Goal: Task Accomplishment & Management: Use online tool/utility

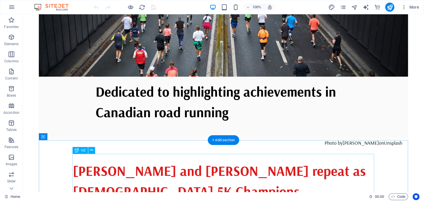
scroll to position [210, 0]
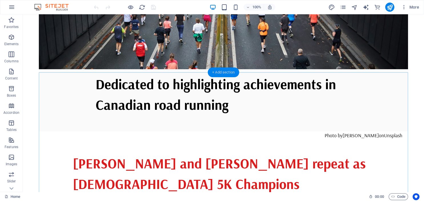
click at [221, 73] on div "+ Add section" at bounding box center [224, 72] width 32 height 10
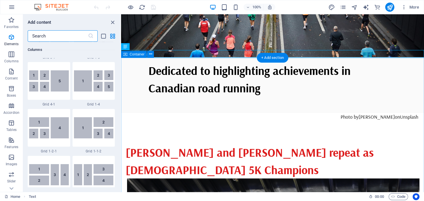
scroll to position [999, 0]
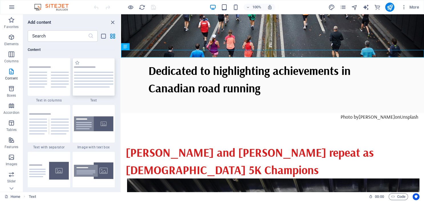
click at [85, 78] on img at bounding box center [94, 76] width 40 height 21
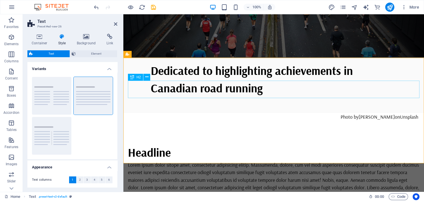
click at [161, 143] on div "Headline" at bounding box center [274, 151] width 292 height 17
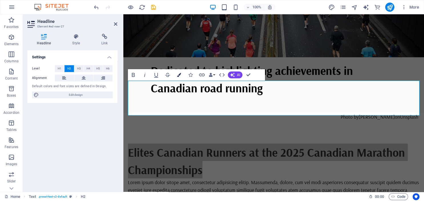
click at [178, 77] on icon "button" at bounding box center [179, 75] width 4 height 4
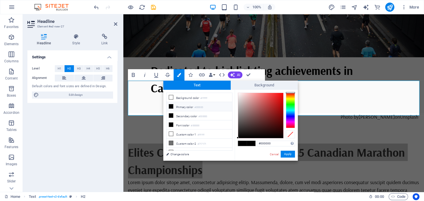
type input "#db1d1d"
click at [277, 99] on div at bounding box center [260, 115] width 45 height 45
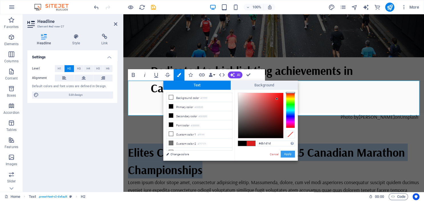
click at [289, 154] on button "Apply" at bounding box center [288, 154] width 14 height 7
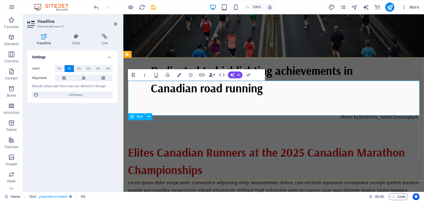
click at [238, 178] on div "Lorem ipsum dolor sitope amet, consectetur adipisicing elitip. Massumenda, dolo…" at bounding box center [274, 197] width 292 height 38
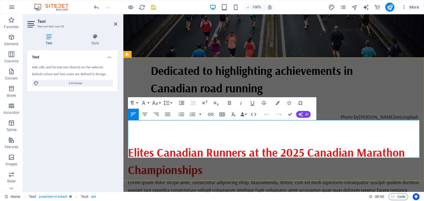
click at [221, 178] on p "Lorem ipsum dolor sitope amet, consectetur adipisicing elitip. Massumenda, dolo…" at bounding box center [274, 197] width 292 height 38
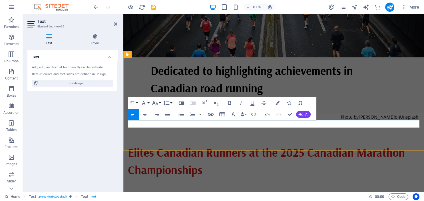
click at [141, 178] on p at bounding box center [274, 181] width 292 height 7
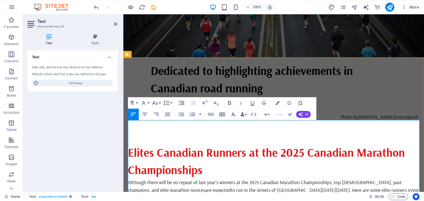
click at [143, 128] on button "Edit Link" at bounding box center [143, 131] width 11 height 11
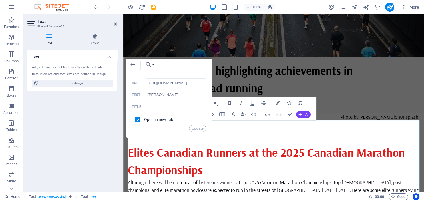
scroll to position [0, 117]
click at [247, 201] on p at bounding box center [274, 204] width 292 height 7
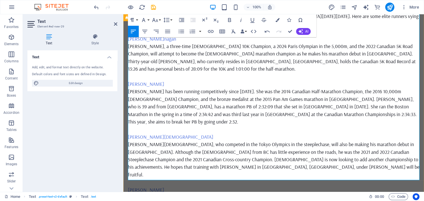
scroll to position [384, 0]
type input "[URL][DOMAIN_NAME][PERSON_NAME]"
type input "[PERSON_NAME]"
click at [143, 133] on icon "button" at bounding box center [144, 131] width 4 height 4
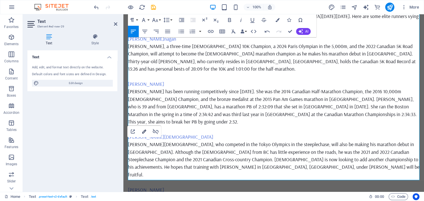
checkbox input "true"
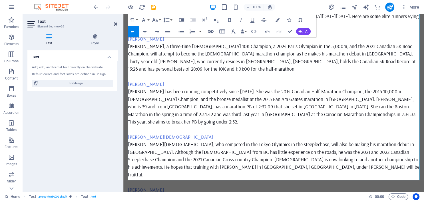
click at [116, 25] on icon at bounding box center [115, 24] width 3 height 5
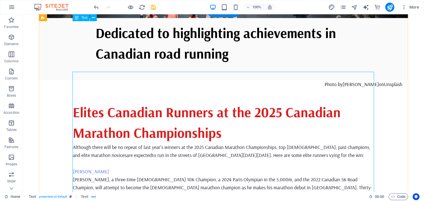
scroll to position [261, 0]
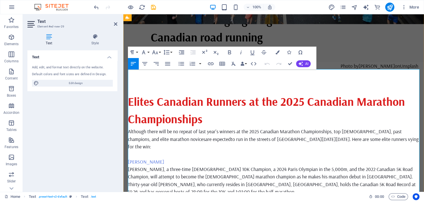
click at [129, 128] on span "Although there will be no repeat of last year's winners at the 2025 Canadian Ma…" at bounding box center [265, 135] width 274 height 14
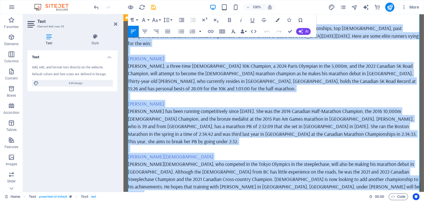
scroll to position [372, 0]
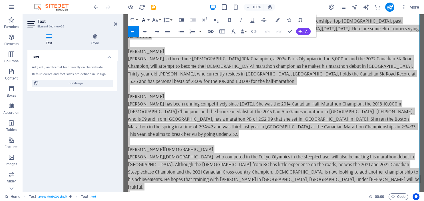
click at [149, 20] on button "Font Family" at bounding box center [144, 19] width 11 height 11
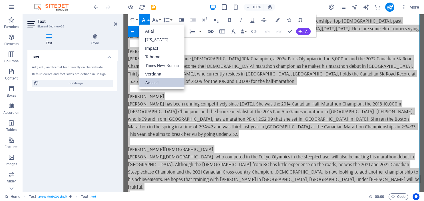
scroll to position [0, 0]
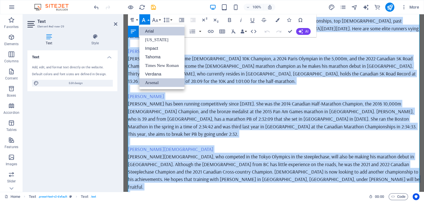
click at [151, 29] on link "Arial" at bounding box center [161, 31] width 45 height 9
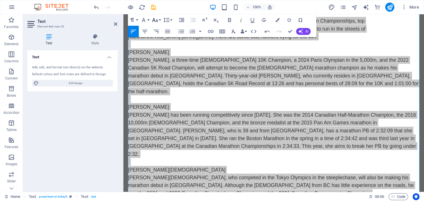
click at [159, 19] on button "Font Size" at bounding box center [156, 19] width 11 height 11
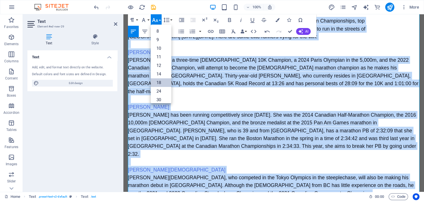
click at [157, 81] on link "18" at bounding box center [161, 82] width 21 height 9
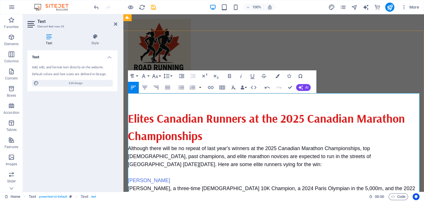
scroll to position [165, 0]
click at [115, 25] on icon at bounding box center [115, 24] width 3 height 5
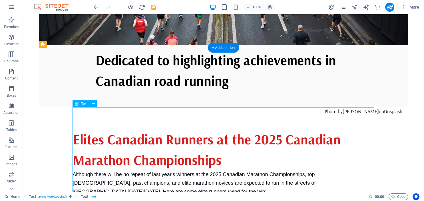
scroll to position [235, 0]
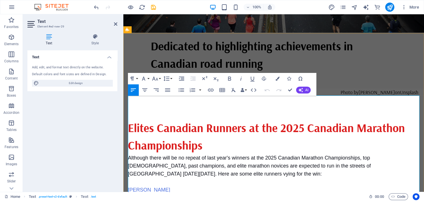
click at [178, 155] on span "Although there will be no repeat of last year's winners at the 2025 Canadian Ma…" at bounding box center [249, 166] width 243 height 22
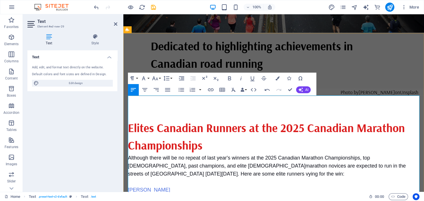
click at [255, 186] on p "[PERSON_NAME]" at bounding box center [274, 190] width 292 height 8
click at [253, 154] on p "Although there will be no repeat of last year's winners at the 2025 Canadian Ma…" at bounding box center [274, 166] width 292 height 24
click at [117, 25] on icon at bounding box center [115, 24] width 3 height 5
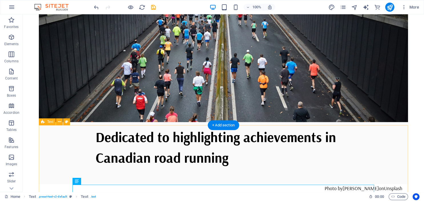
scroll to position [157, 0]
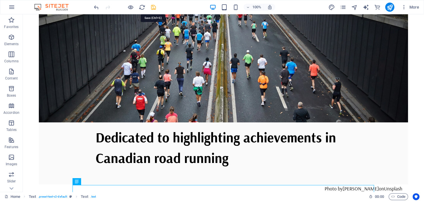
click at [153, 5] on icon "save" at bounding box center [153, 7] width 7 height 7
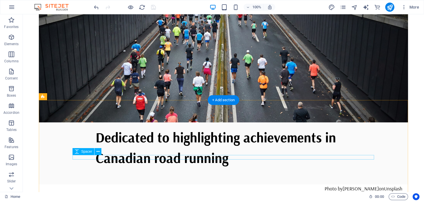
scroll to position [203, 0]
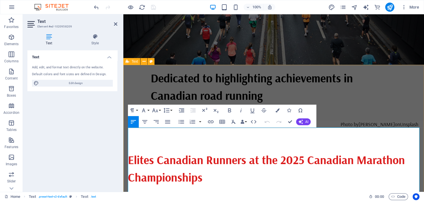
click at [129, 191] on span "Although there will be no repeat of last year's winners at the 2025 Canadian Ma…" at bounding box center [267, 202] width 279 height 22
click at [149, 110] on button "Font Family" at bounding box center [144, 110] width 11 height 11
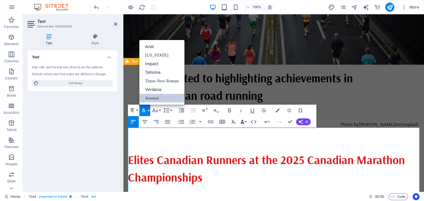
scroll to position [0, 0]
click at [161, 45] on link "Arial" at bounding box center [161, 46] width 45 height 9
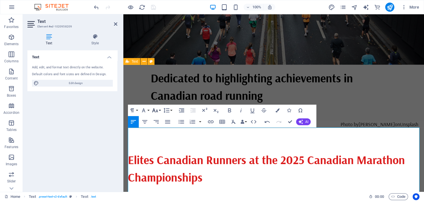
click at [159, 113] on button "Font Size" at bounding box center [156, 110] width 11 height 11
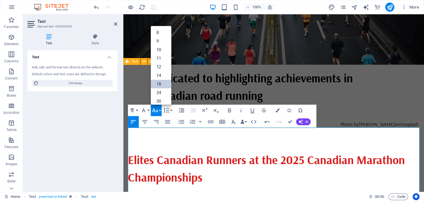
click at [163, 83] on link "18" at bounding box center [161, 84] width 21 height 9
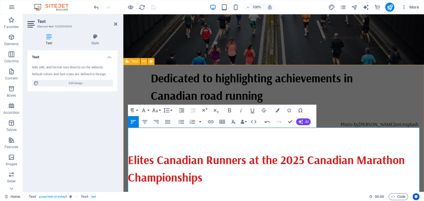
click at [211, 198] on p at bounding box center [274, 201] width 292 height 7
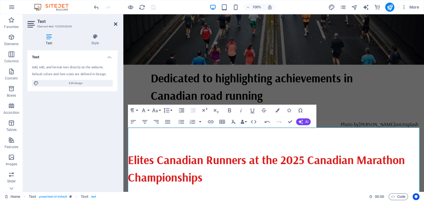
click at [116, 22] on icon at bounding box center [115, 24] width 3 height 5
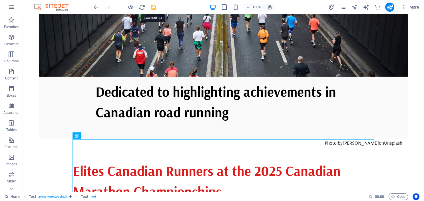
click at [155, 5] on icon "save" at bounding box center [153, 7] width 7 height 7
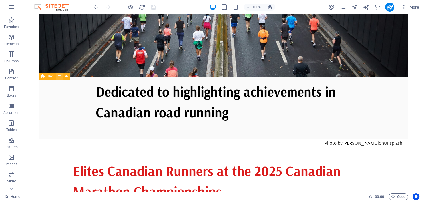
click at [61, 77] on icon at bounding box center [59, 76] width 3 height 6
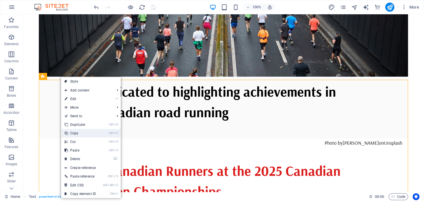
click at [82, 137] on link "Ctrl C Copy" at bounding box center [80, 133] width 38 height 9
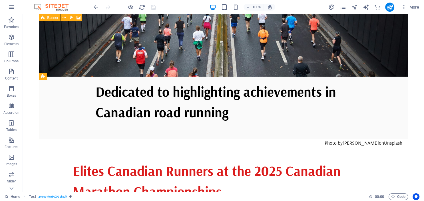
click at [343, 3] on div "More" at bounding box center [374, 7] width 93 height 9
click at [343, 6] on icon "pages" at bounding box center [343, 7] width 7 height 7
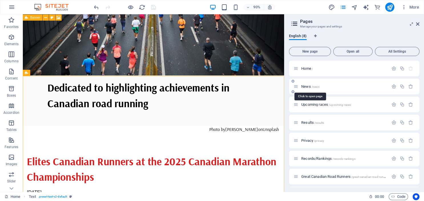
click at [313, 88] on span "/news" at bounding box center [316, 86] width 8 height 3
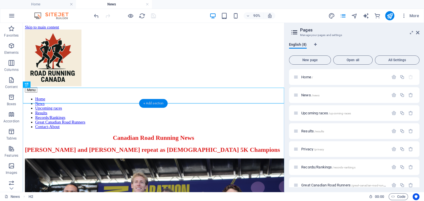
click at [148, 105] on div "+ Add section" at bounding box center [153, 103] width 29 height 9
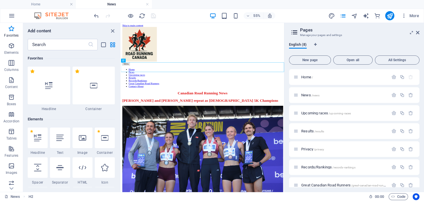
click at [91, 91] on div at bounding box center [94, 86] width 43 height 38
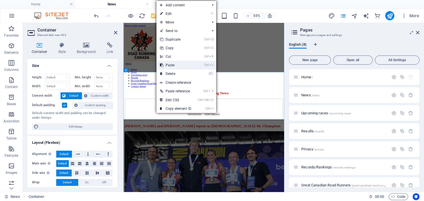
click at [182, 65] on link "Ctrl V Paste" at bounding box center [176, 65] width 38 height 9
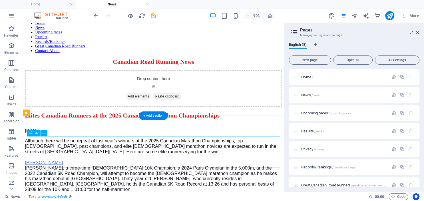
scroll to position [55, 0]
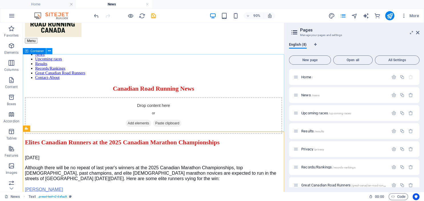
click at [49, 49] on icon at bounding box center [49, 50] width 3 height 5
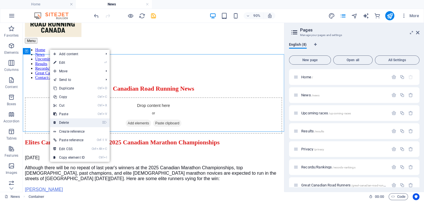
click at [68, 120] on link "⌦ Delete" at bounding box center [69, 122] width 38 height 9
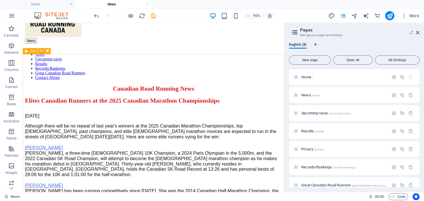
click at [31, 51] on span "Text" at bounding box center [33, 50] width 6 height 3
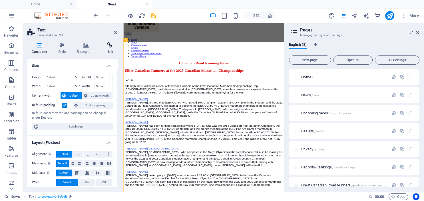
click at [110, 49] on h4 "Link" at bounding box center [109, 48] width 15 height 12
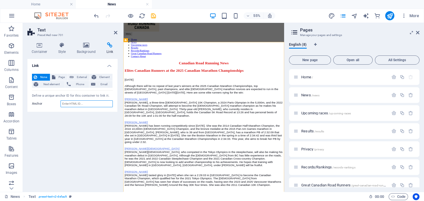
click at [93, 105] on input "Anchor" at bounding box center [87, 103] width 52 height 7
type input "2025-Elite-[GEOGRAPHIC_DATA]"
click at [115, 33] on icon at bounding box center [115, 32] width 3 height 5
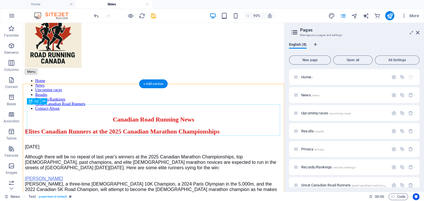
scroll to position [19, 0]
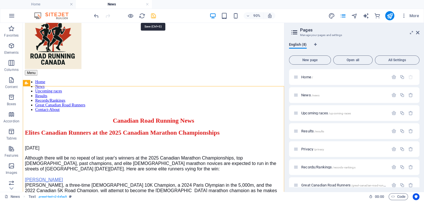
click at [153, 15] on icon "save" at bounding box center [153, 16] width 7 height 7
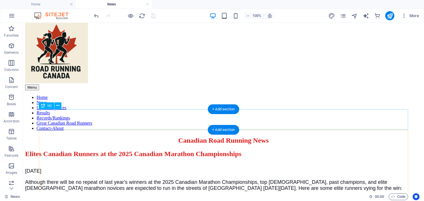
scroll to position [0, 0]
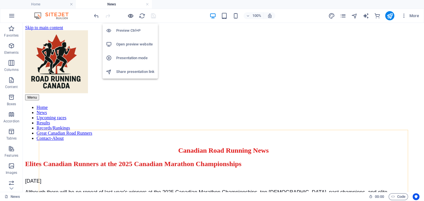
click at [131, 16] on icon "button" at bounding box center [130, 16] width 7 height 7
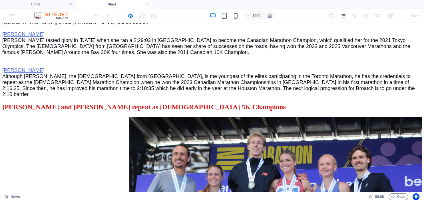
scroll to position [301, 0]
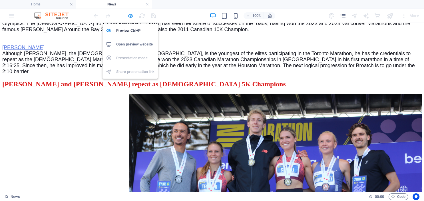
click at [131, 14] on icon "button" at bounding box center [130, 16] width 7 height 7
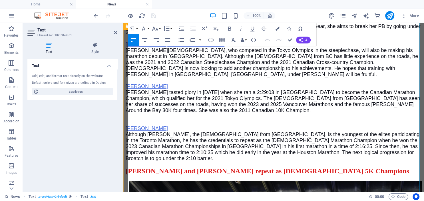
scroll to position [264, 0]
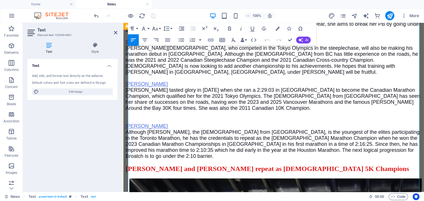
click at [152, 123] on p at bounding box center [274, 120] width 296 height 6
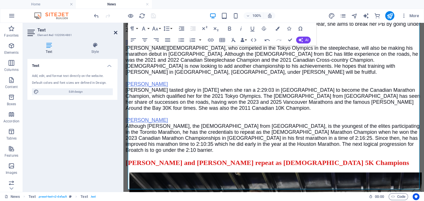
click at [116, 33] on icon at bounding box center [115, 32] width 3 height 5
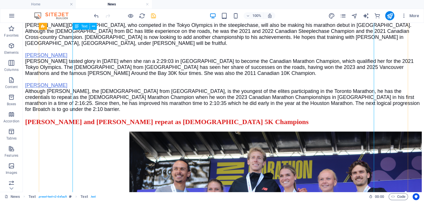
scroll to position [262, 0]
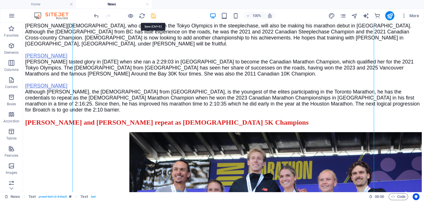
click at [154, 15] on icon "save" at bounding box center [153, 16] width 7 height 7
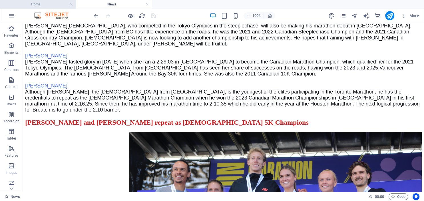
click at [50, 3] on h4 "Home" at bounding box center [38, 4] width 76 height 6
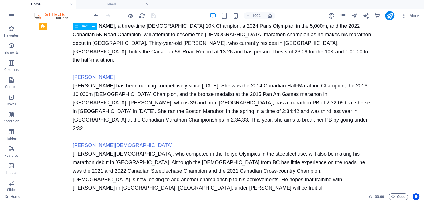
scroll to position [447, 0]
click at [96, 148] on div "[DATE] Although there will be no repeat of last year's winners at the 2025 Cana…" at bounding box center [224, 137] width 302 height 348
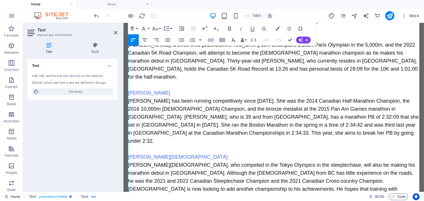
scroll to position [409, 0]
click at [115, 32] on icon at bounding box center [115, 32] width 3 height 5
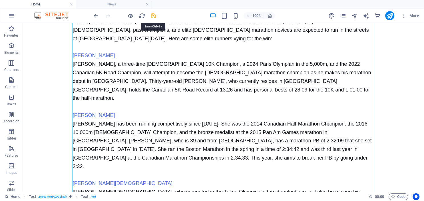
click at [153, 14] on icon "save" at bounding box center [153, 16] width 7 height 7
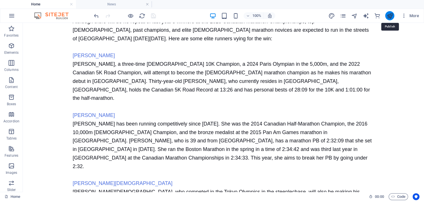
click at [390, 19] on icon "publish" at bounding box center [389, 16] width 7 height 7
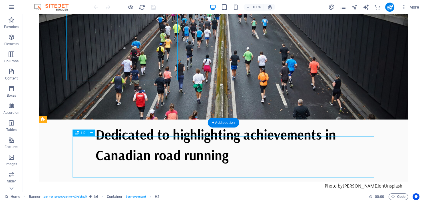
scroll to position [160, 0]
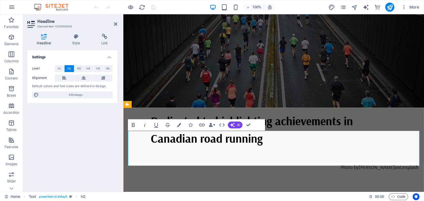
click at [115, 23] on icon at bounding box center [115, 24] width 3 height 5
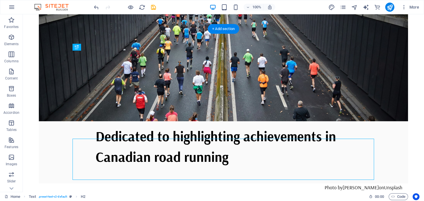
scroll to position [158, 0]
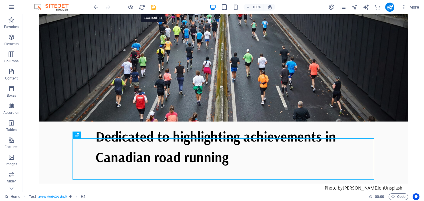
click at [153, 5] on icon "save" at bounding box center [153, 7] width 7 height 7
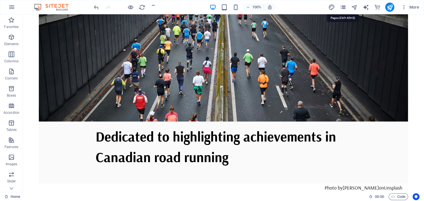
click at [344, 5] on icon "pages" at bounding box center [343, 7] width 7 height 7
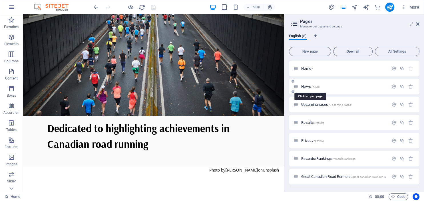
click at [313, 87] on span "/news" at bounding box center [316, 86] width 8 height 3
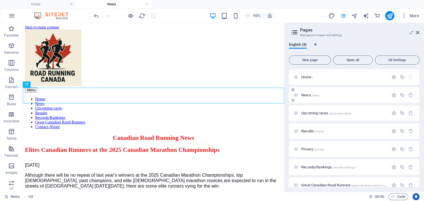
scroll to position [0, 0]
click at [53, 160] on div "Elites Canadian Runners at the 2025 Canadian Marathon Championships" at bounding box center [168, 164] width 286 height 8
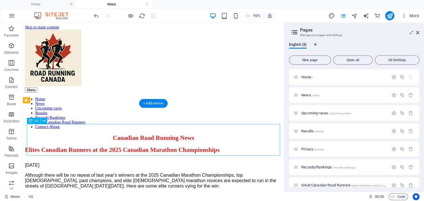
click at [53, 160] on div "Elites Canadian Runners at the 2025 Canadian Marathon Championships" at bounding box center [168, 164] width 286 height 8
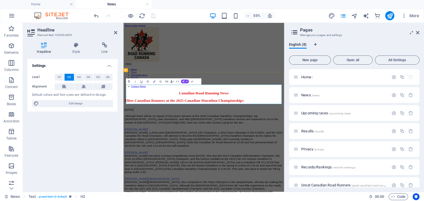
click at [152, 160] on span "Elites Canadian Runners at the 2025 Canadian Marathon Championships" at bounding box center [234, 163] width 217 height 7
click at [151, 160] on span "Elites Canadian Runners at the 2025 Canadian Marathon Championships" at bounding box center [234, 163] width 217 height 7
click at [117, 32] on icon at bounding box center [115, 32] width 3 height 5
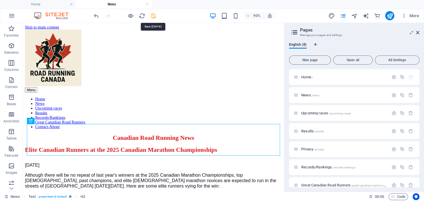
click at [156, 15] on icon "save" at bounding box center [153, 16] width 7 height 7
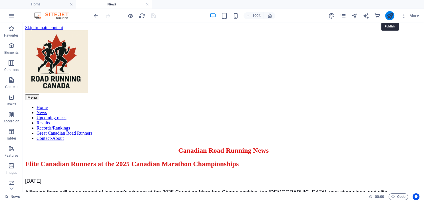
click at [390, 15] on icon "publish" at bounding box center [389, 16] width 7 height 7
